Goal: Task Accomplishment & Management: Use online tool/utility

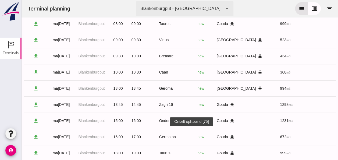
scroll to position [0, 136]
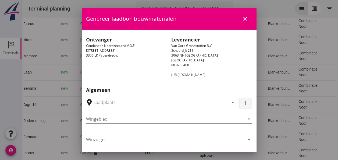
type input "[PERSON_NAME], Papendrecht"
type input "Geroma"
type input "[PERSON_NAME]"
type input "994"
type input "Ophoogzand (6120)"
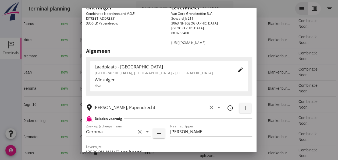
scroll to position [81, 0]
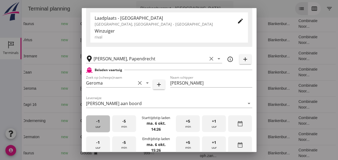
click at [100, 123] on div "-1 uur" at bounding box center [98, 123] width 24 height 17
click at [126, 123] on div "-5 min" at bounding box center [124, 123] width 24 height 17
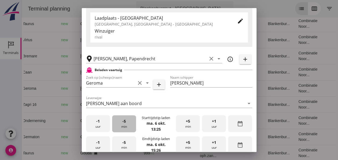
click at [126, 123] on div "-5 min" at bounding box center [124, 123] width 24 height 17
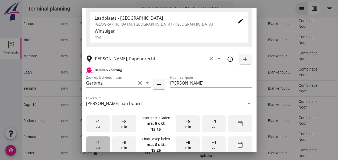
click at [99, 145] on div "-1 uur" at bounding box center [98, 144] width 24 height 17
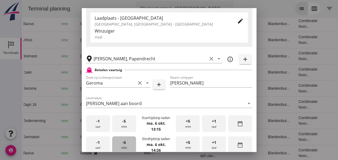
click at [125, 142] on div "-5 min" at bounding box center [124, 144] width 24 height 17
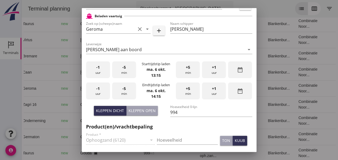
scroll to position [0, 0]
click at [157, 139] on input "Hoeveelheid" at bounding box center [187, 139] width 61 height 9
type input "994"
click at [237, 140] on div "kuub" at bounding box center [239, 140] width 10 height 6
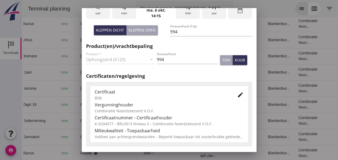
scroll to position [215, 0]
click at [237, 95] on icon "edit" at bounding box center [240, 94] width 6 height 6
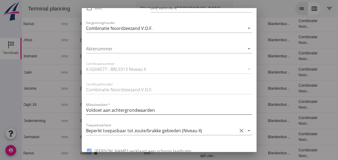
scroll to position [349, 0]
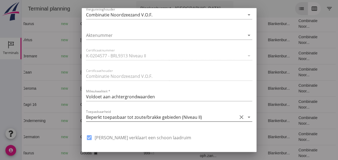
click at [245, 116] on icon "arrow_drop_down" at bounding box center [248, 117] width 6 height 6
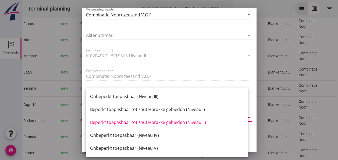
click at [198, 121] on div "Beperkt toepasbaar tot zoute/brakke gebieden (Niveau II)" at bounding box center [166, 122] width 153 height 6
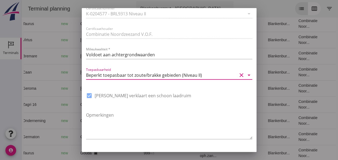
scroll to position [407, 0]
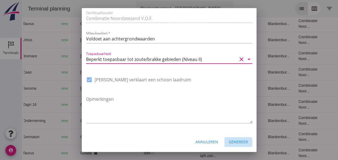
click at [239, 141] on div "Genereer" at bounding box center [238, 142] width 19 height 6
